Goal: Task Accomplishment & Management: Manage account settings

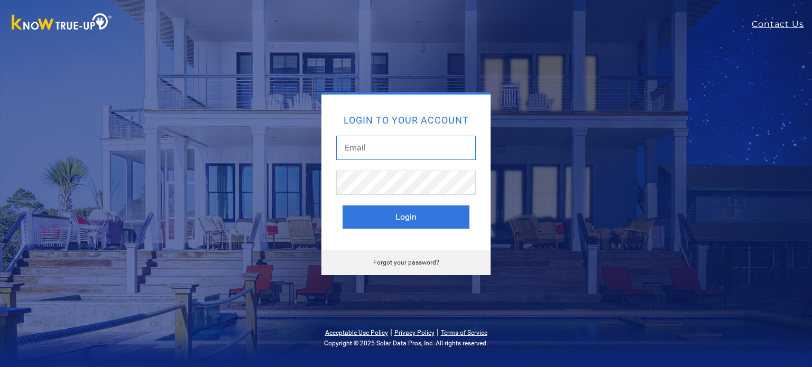
click at [393, 143] on input "text" at bounding box center [406, 148] width 140 height 24
type input "[EMAIL_ADDRESS][DOMAIN_NAME]"
click at [342, 206] on button "Login" at bounding box center [405, 217] width 127 height 23
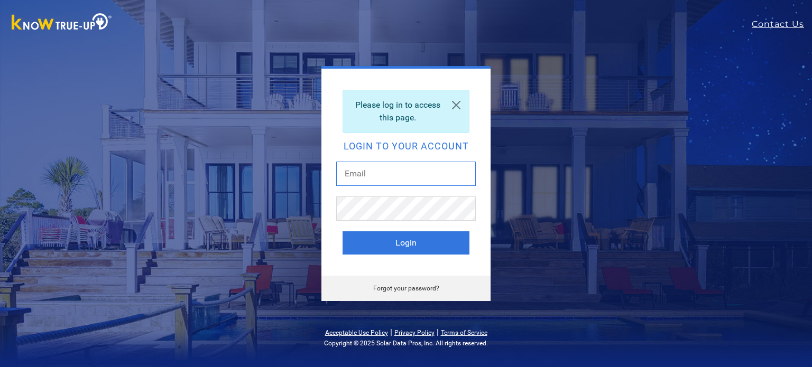
click at [366, 177] on input "text" at bounding box center [406, 174] width 140 height 24
type input "[EMAIL_ADDRESS][DOMAIN_NAME]"
click at [342, 231] on button "Login" at bounding box center [405, 242] width 127 height 23
click at [428, 287] on link "Forgot your password?" at bounding box center [406, 288] width 66 height 7
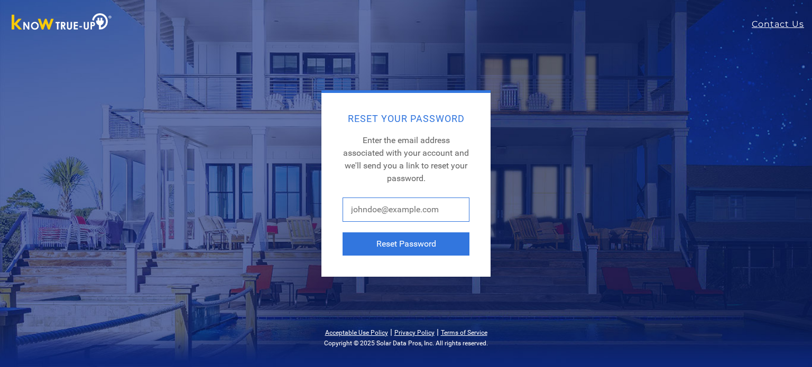
click at [388, 209] on input "text" at bounding box center [405, 210] width 127 height 24
type input "[EMAIL_ADDRESS][DOMAIN_NAME]"
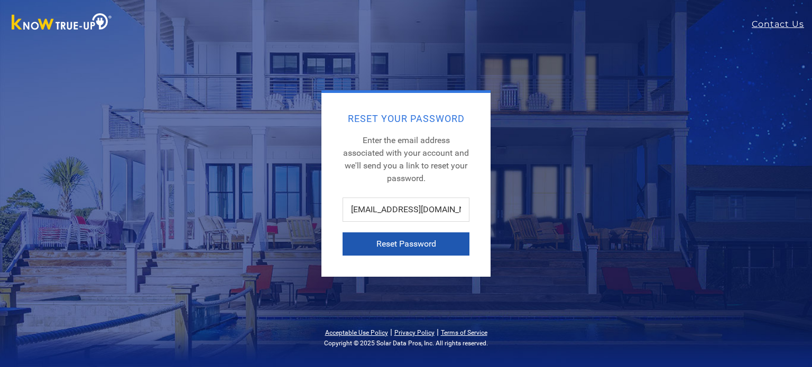
click at [417, 240] on button "Reset Password" at bounding box center [405, 244] width 127 height 23
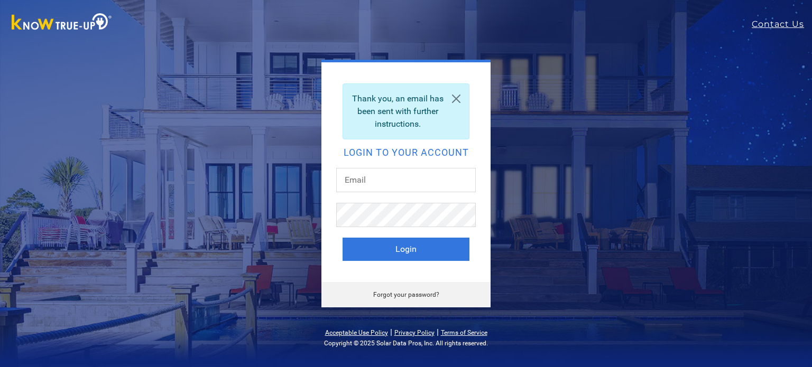
click at [349, 193] on div at bounding box center [406, 185] width 140 height 35
click at [353, 178] on input "text" at bounding box center [406, 180] width 140 height 24
click at [378, 177] on input "text" at bounding box center [406, 180] width 140 height 24
type input "lmcdowell8907@gmail.com"
click at [342, 238] on button "Login" at bounding box center [405, 249] width 127 height 23
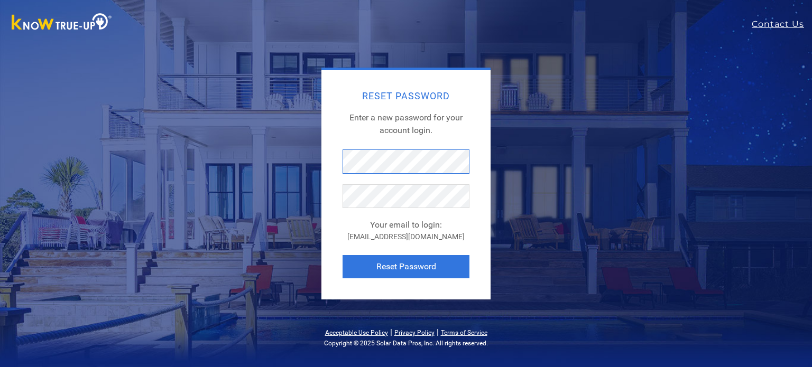
click at [317, 157] on div "Reset Password Enter a new password for your account login. Your email to login…" at bounding box center [405, 184] width 465 height 232
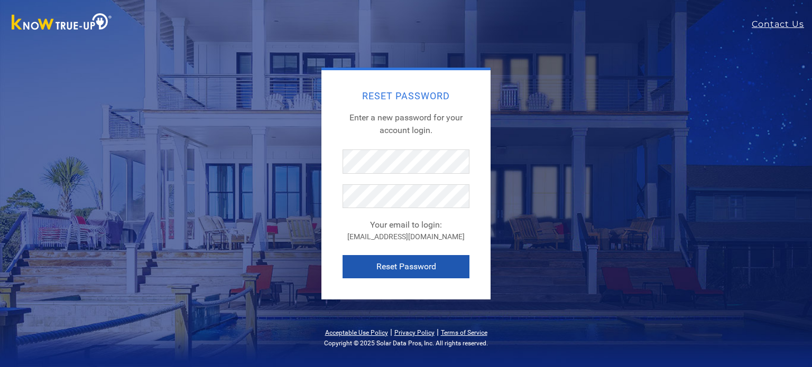
click at [403, 268] on button "Reset Password" at bounding box center [405, 266] width 127 height 23
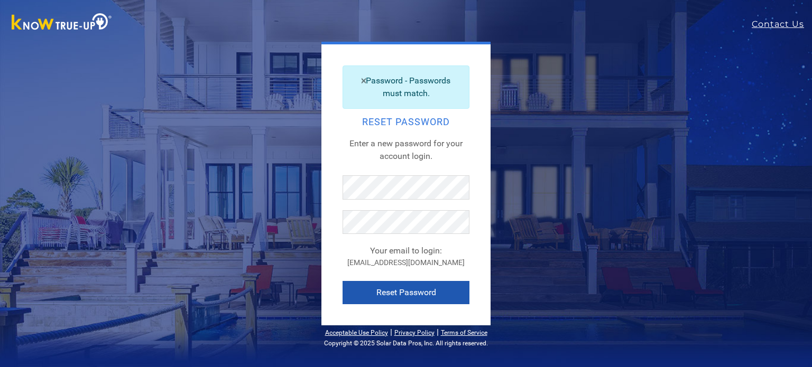
click at [395, 295] on button "Reset Password" at bounding box center [405, 292] width 127 height 23
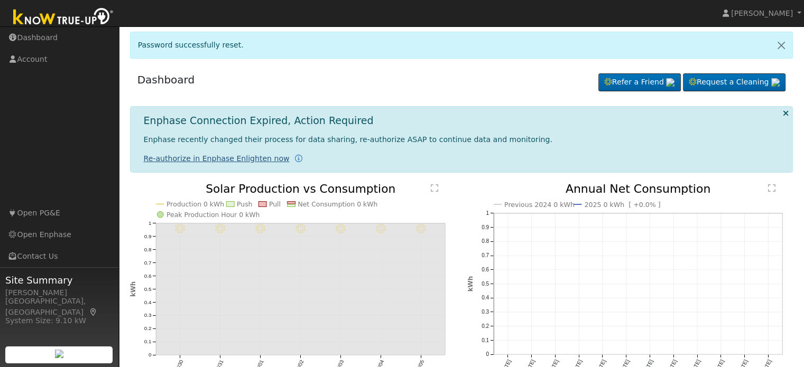
click at [237, 154] on link "Re-authorize in Enphase Enlighten now" at bounding box center [217, 158] width 146 height 8
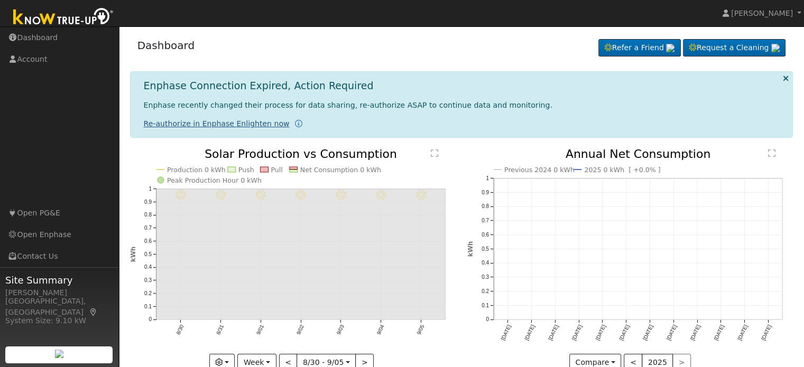
click at [241, 125] on link "Re-authorize in Enphase Enlighten now" at bounding box center [217, 123] width 146 height 8
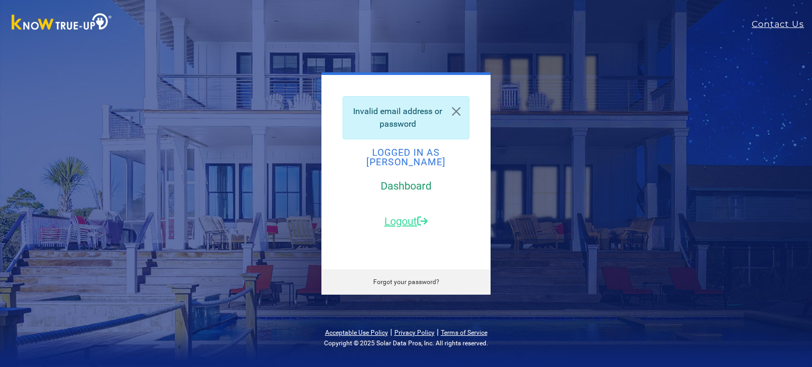
click at [399, 181] on link "Dashboard" at bounding box center [405, 186] width 51 height 13
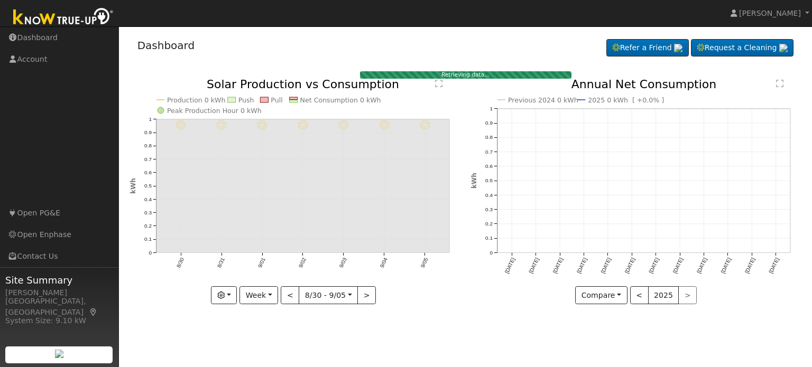
click at [320, 48] on div "Dashboard Refer a Friend Request a Cleaning Refer a Friend" at bounding box center [465, 48] width 671 height 32
click at [20, 38] on link "Dashboard" at bounding box center [59, 38] width 119 height 22
click at [226, 57] on div "Dashboard Refer a Friend Request a Cleaning Refer a Friend" at bounding box center [465, 48] width 671 height 32
